Goal: Information Seeking & Learning: Learn about a topic

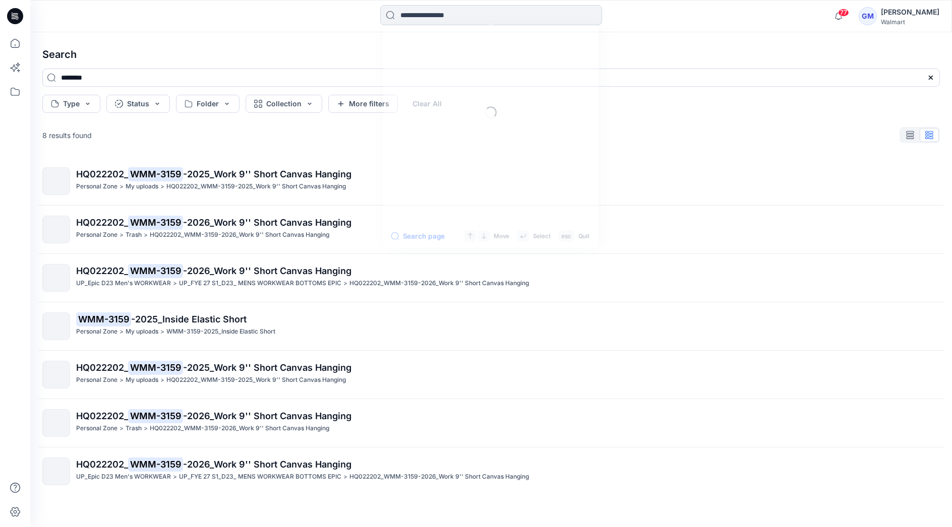
click at [486, 20] on input at bounding box center [491, 15] width 222 height 20
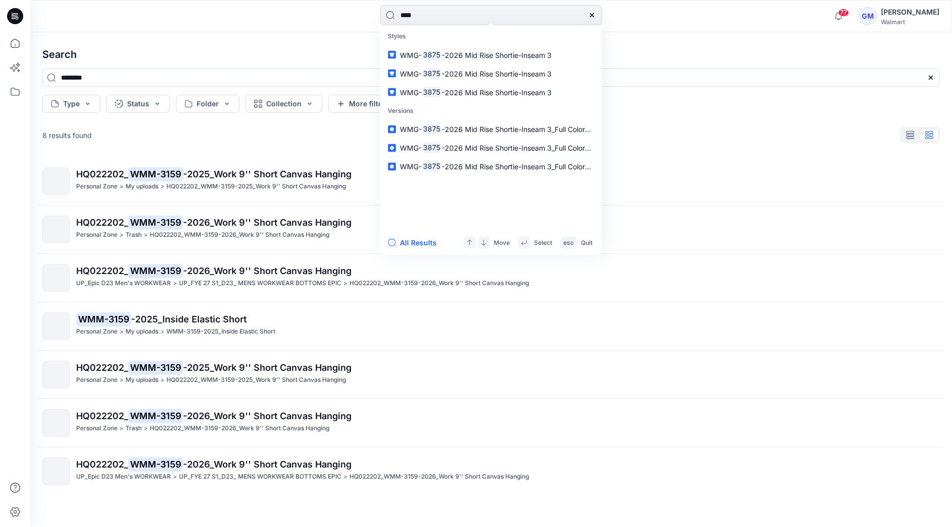
type input "****"
click at [424, 244] on button "All Results" at bounding box center [415, 243] width 55 height 12
type input "****"
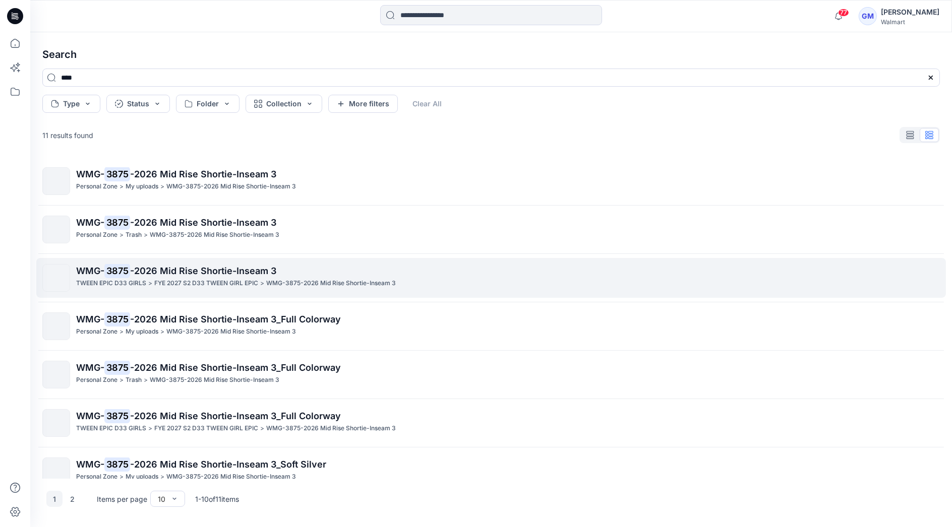
click at [185, 273] on span "-2026 Mid Rise Shortie-Inseam 3" at bounding box center [203, 271] width 146 height 11
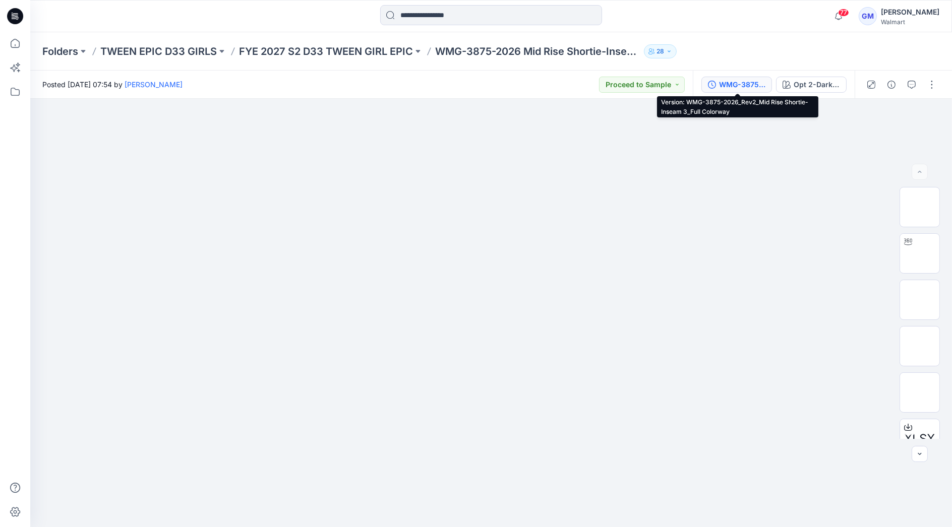
click at [546, 81] on div "WMG-3875-2026_Rev2_Mid Rise Shortie-Inseam 3_Full Colorway" at bounding box center [742, 84] width 46 height 11
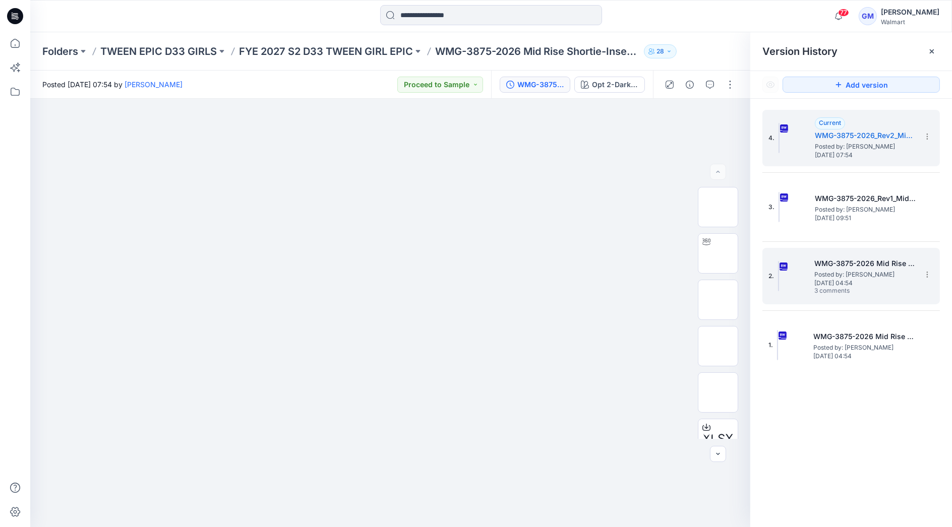
click at [546, 281] on span "[DATE] 04:54" at bounding box center [864, 283] width 101 height 7
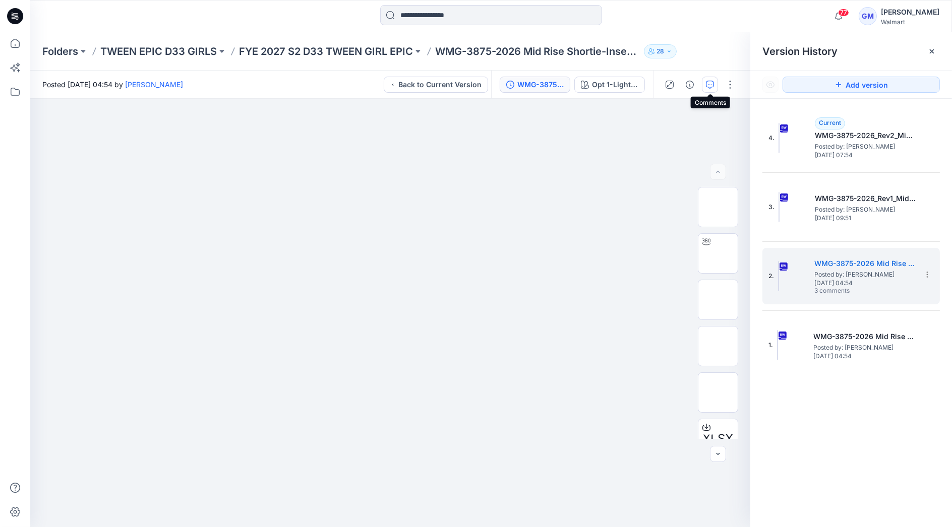
click at [546, 81] on icon "button" at bounding box center [710, 85] width 8 height 8
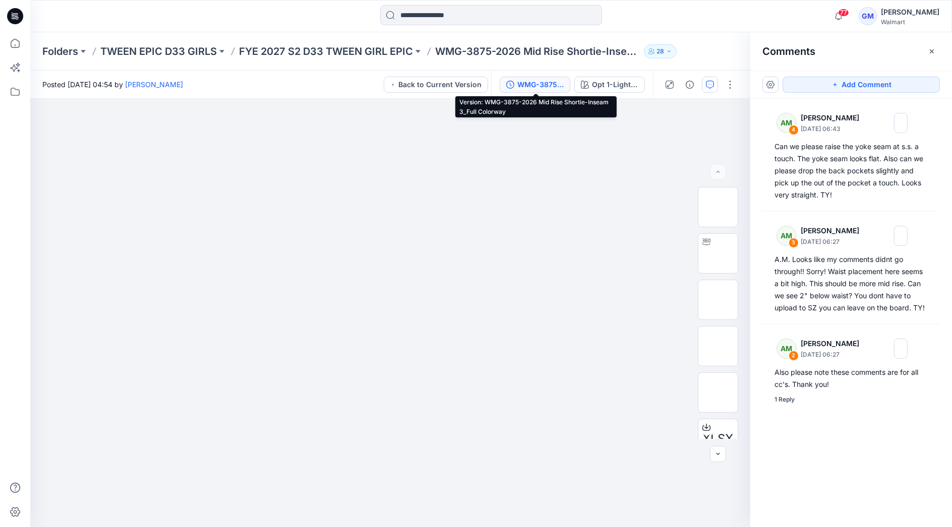
click at [546, 85] on div "WMG-3875-2026 Mid Rise Shortie-Inseam 3_Full Colorway" at bounding box center [540, 84] width 46 height 11
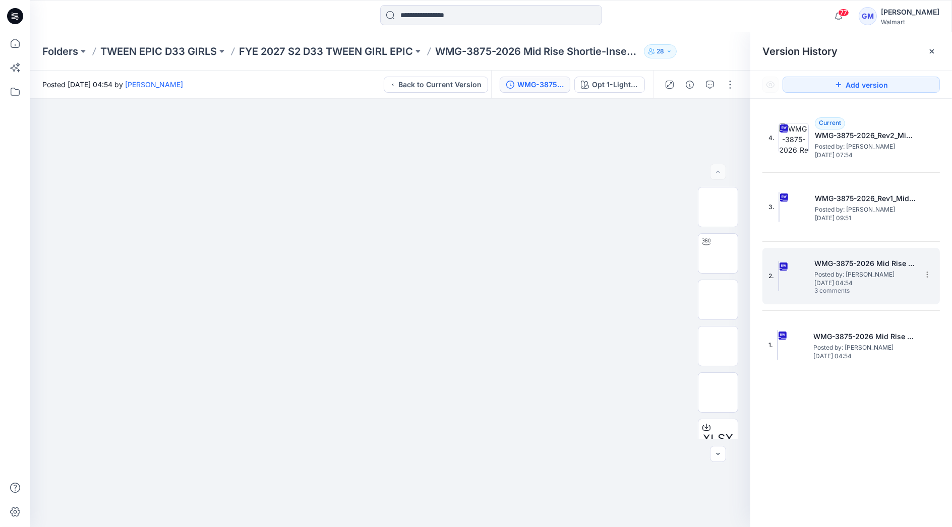
click at [546, 273] on span "Posted by: [PERSON_NAME]" at bounding box center [864, 275] width 101 height 10
click at [546, 280] on span "[DATE] 04:54" at bounding box center [864, 283] width 101 height 7
click at [546, 86] on icon "button" at bounding box center [710, 85] width 8 height 8
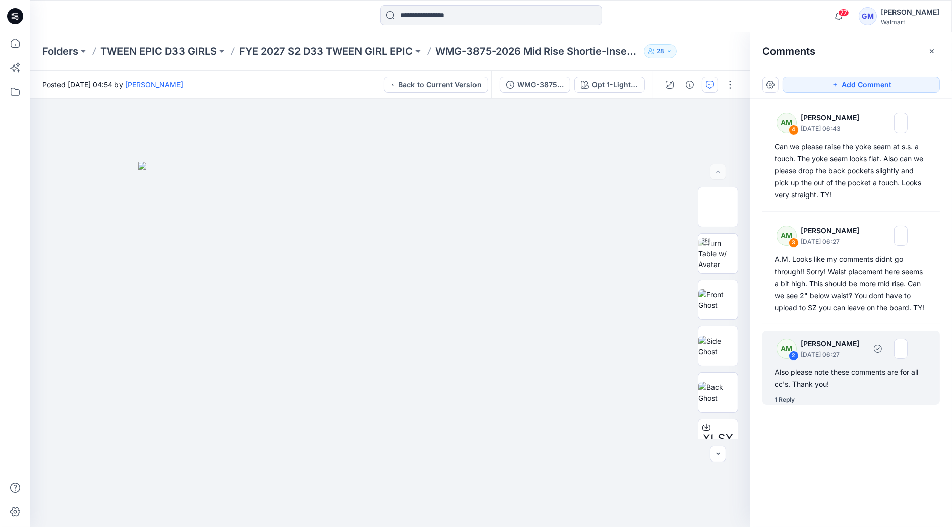
click at [546, 389] on div "1 Reply" at bounding box center [784, 400] width 20 height 10
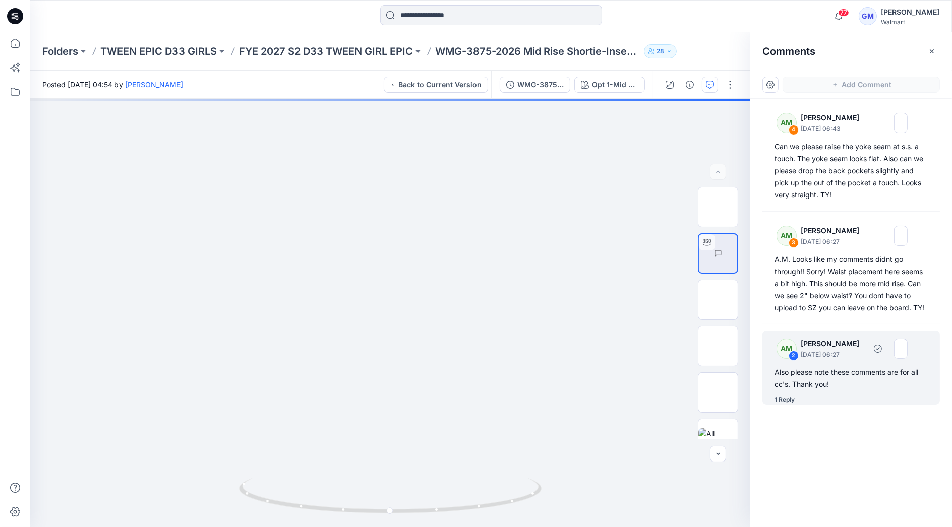
click at [546, 363] on div "AM 2 [PERSON_NAME] [DATE] 06:27 Also please note these comments are for all cc'…" at bounding box center [850, 368] width 177 height 74
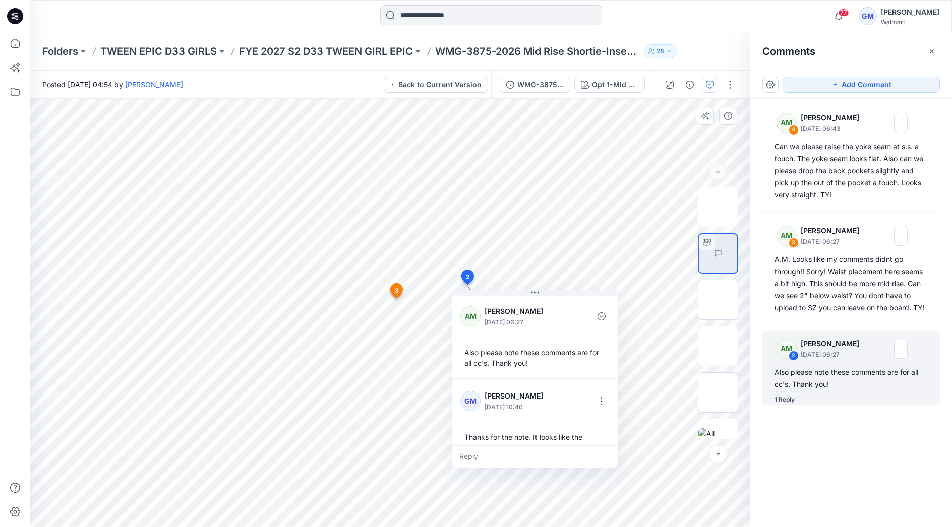
scroll to position [39, 0]
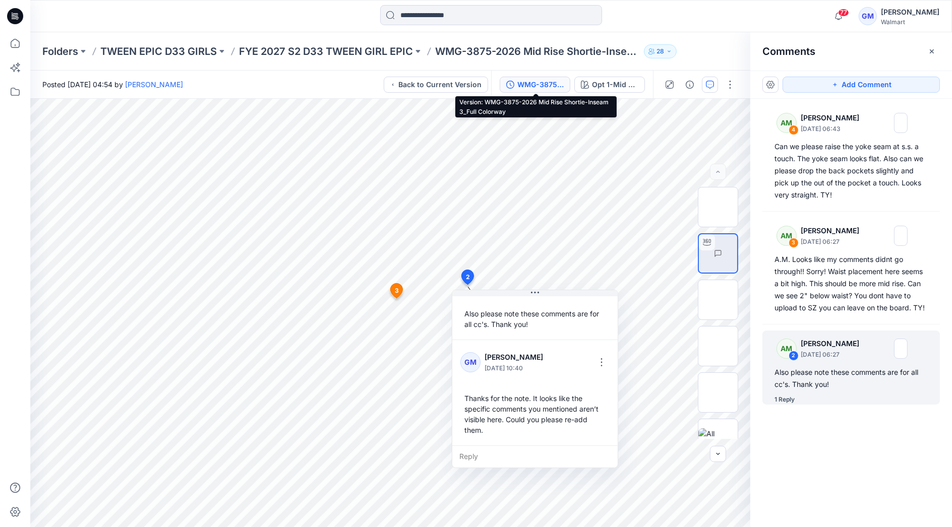
click at [546, 86] on div "WMG-3875-2026 Mid Rise Shortie-Inseam 3_Full Colorway" at bounding box center [540, 84] width 46 height 11
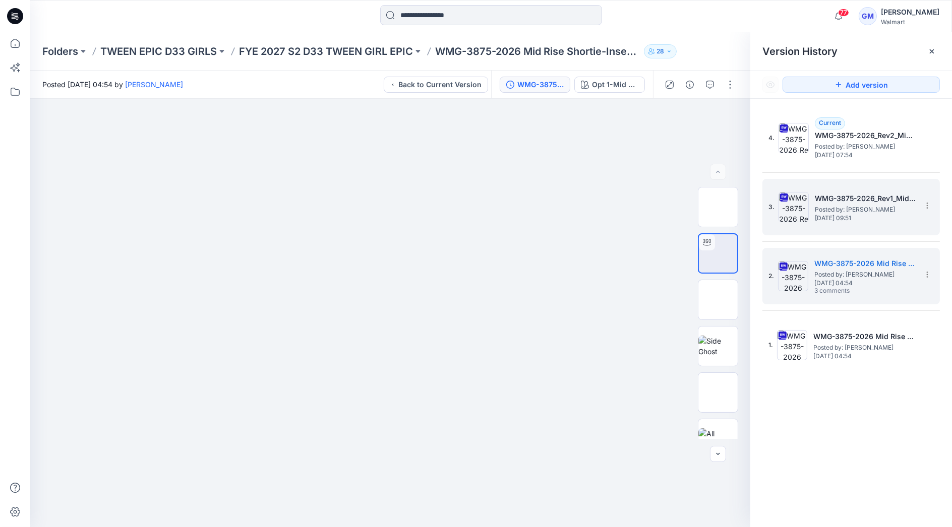
click at [546, 207] on span "Posted by: [PERSON_NAME]" at bounding box center [864, 210] width 101 height 10
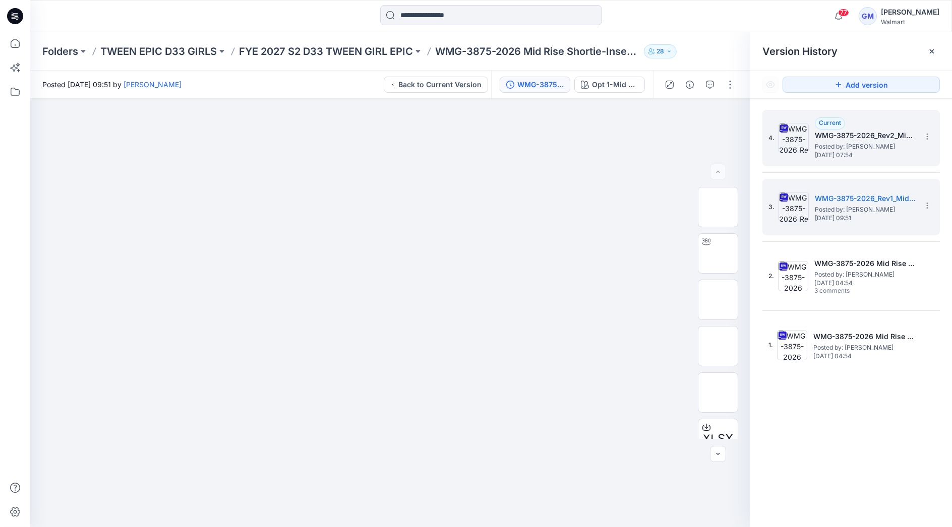
click at [546, 140] on h5 "WMG-3875-2026_Rev2_Mid Rise Shortie-Inseam 3_Full Colorway" at bounding box center [864, 136] width 101 height 12
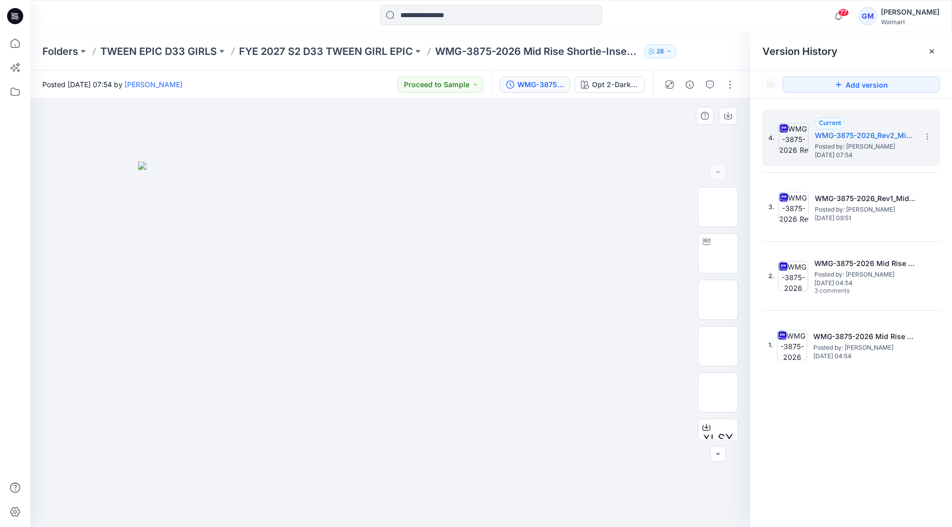
click at [491, 178] on img at bounding box center [390, 344] width 504 height 365
drag, startPoint x: 434, startPoint y: 48, endPoint x: 521, endPoint y: 54, distance: 87.4
click at [521, 54] on div "Folders TWEEN EPIC D33 GIRLS FYE 2027 S2 D33 TWEEN GIRL EPIC WMG-3875-2026 Mid …" at bounding box center [451, 51] width 818 height 14
copy p "WMG-3875-2026"
click at [364, 142] on div at bounding box center [390, 313] width 720 height 428
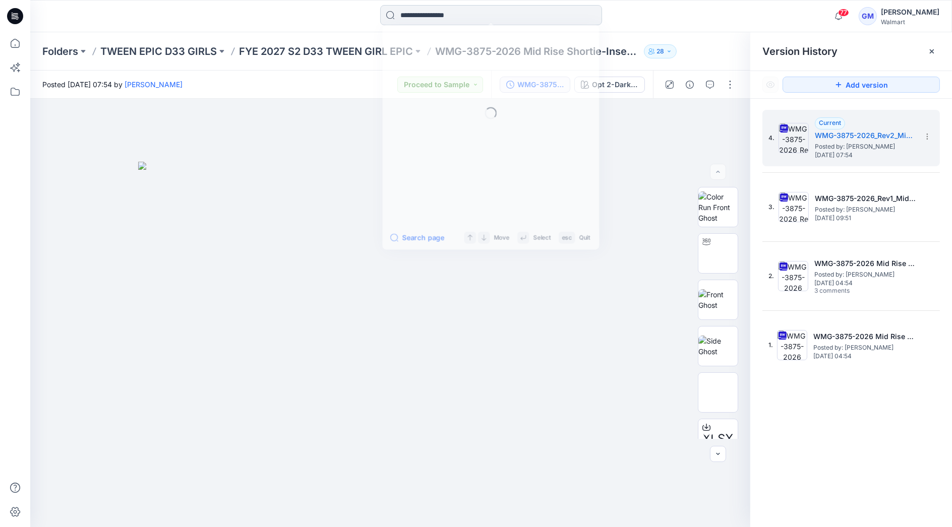
click at [459, 13] on input at bounding box center [491, 15] width 222 height 20
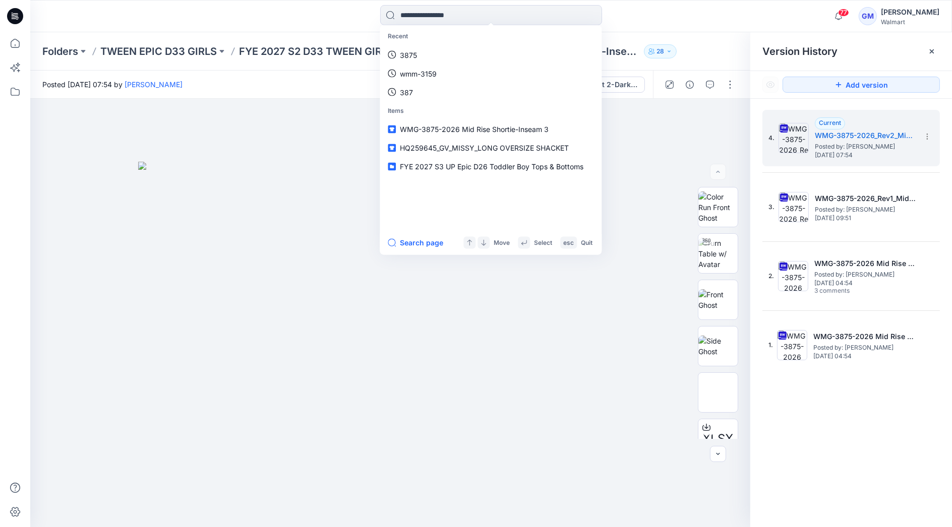
click at [546, 9] on div "Recent 3875 wmm-3159 387 Items WMG-3875-2026 Mid Rise Shortie-Inseam 3 HQ259645…" at bounding box center [491, 16] width 461 height 22
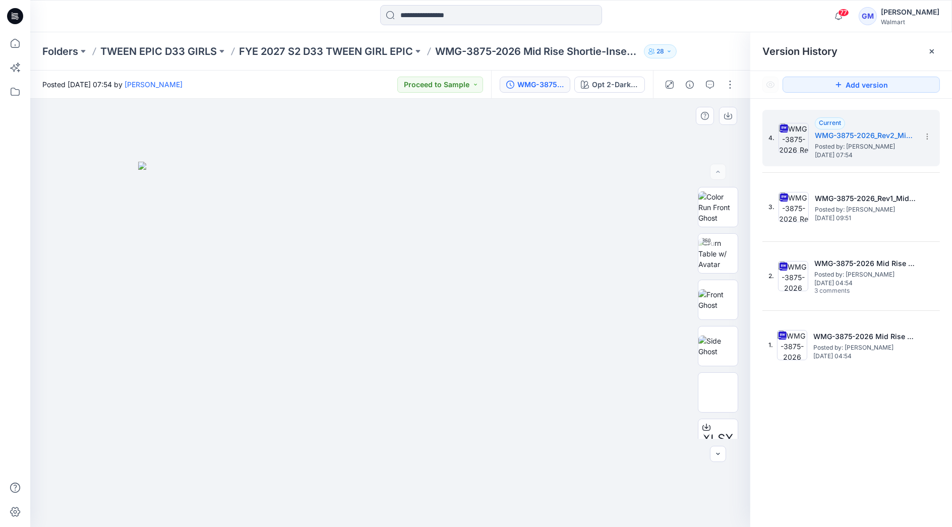
click at [516, 171] on img at bounding box center [390, 344] width 504 height 365
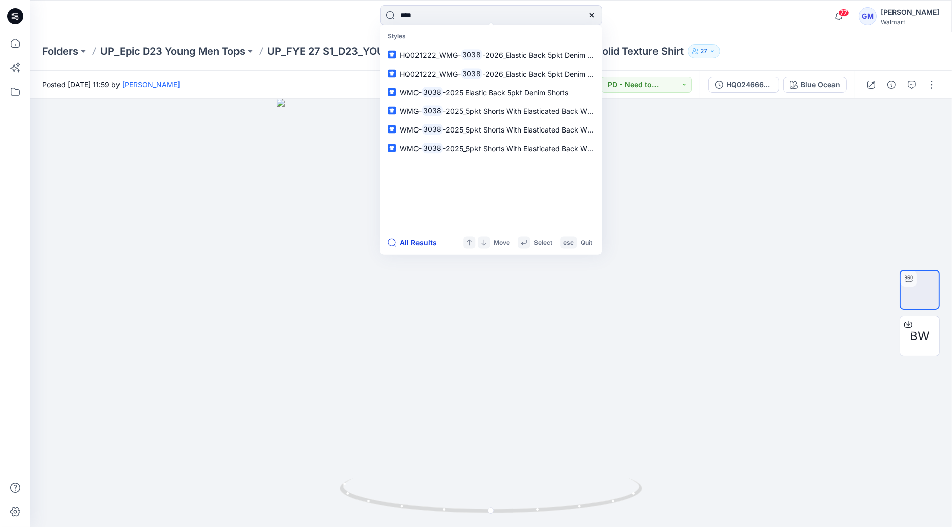
type input "****"
click at [422, 243] on button "All Results" at bounding box center [415, 243] width 55 height 12
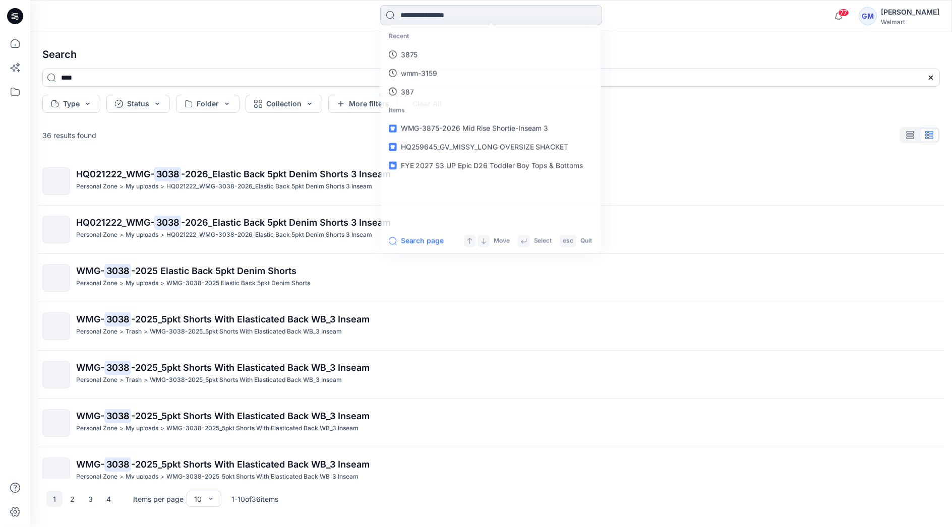
click at [425, 21] on input at bounding box center [491, 15] width 222 height 20
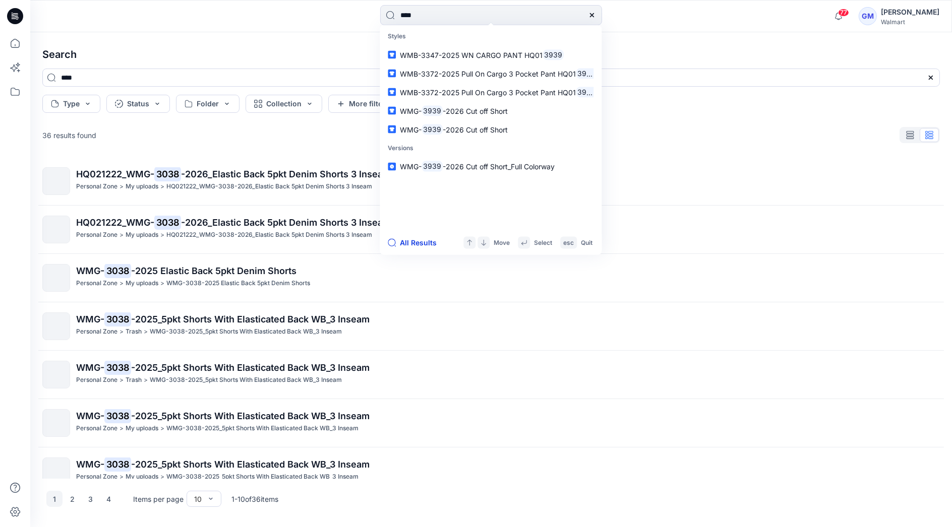
type input "****"
click at [424, 238] on button "All Results" at bounding box center [415, 243] width 55 height 12
type input "****"
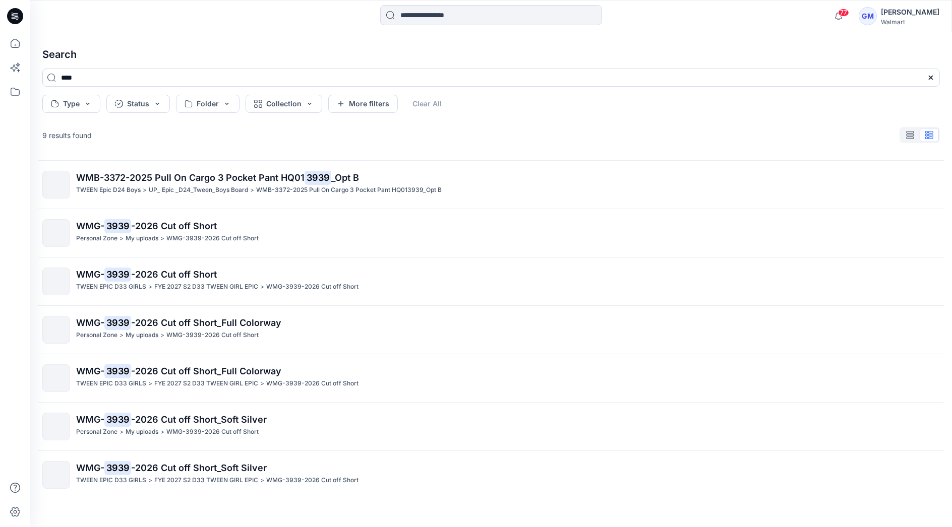
scroll to position [96, 0]
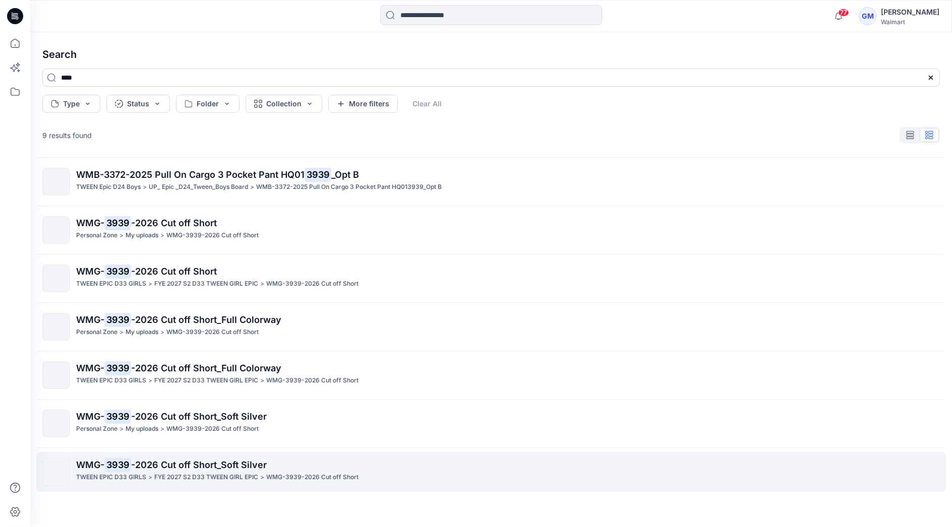
click at [163, 470] on p "WMG- 3939 -2026 Cut off Short_Soft Silver" at bounding box center [507, 465] width 863 height 14
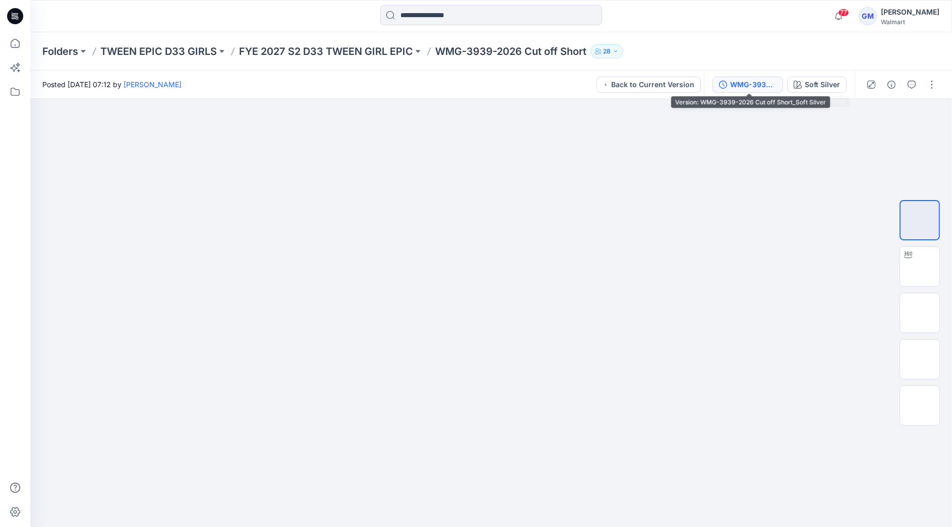
click at [749, 80] on div "WMG-3939-2026 Cut off Short_Soft Silver" at bounding box center [753, 84] width 46 height 11
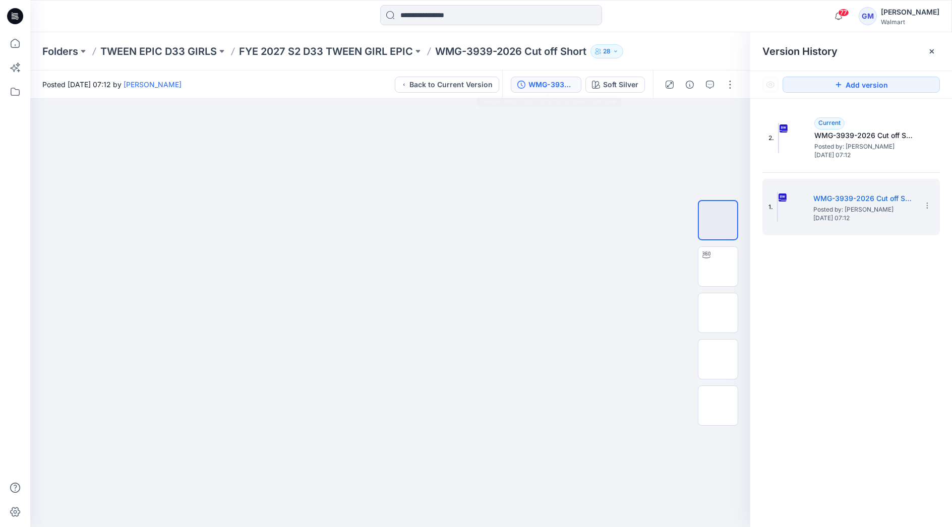
click at [691, 24] on div at bounding box center [491, 16] width 461 height 22
